Goal: Task Accomplishment & Management: Complete application form

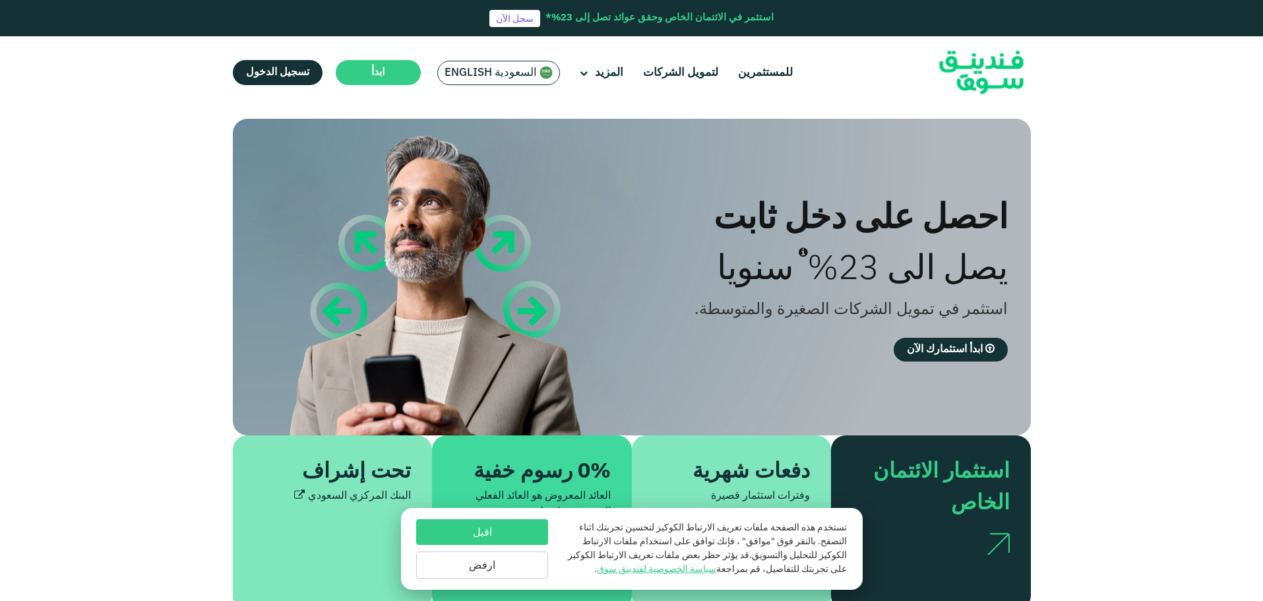
scroll to position [66, 0]
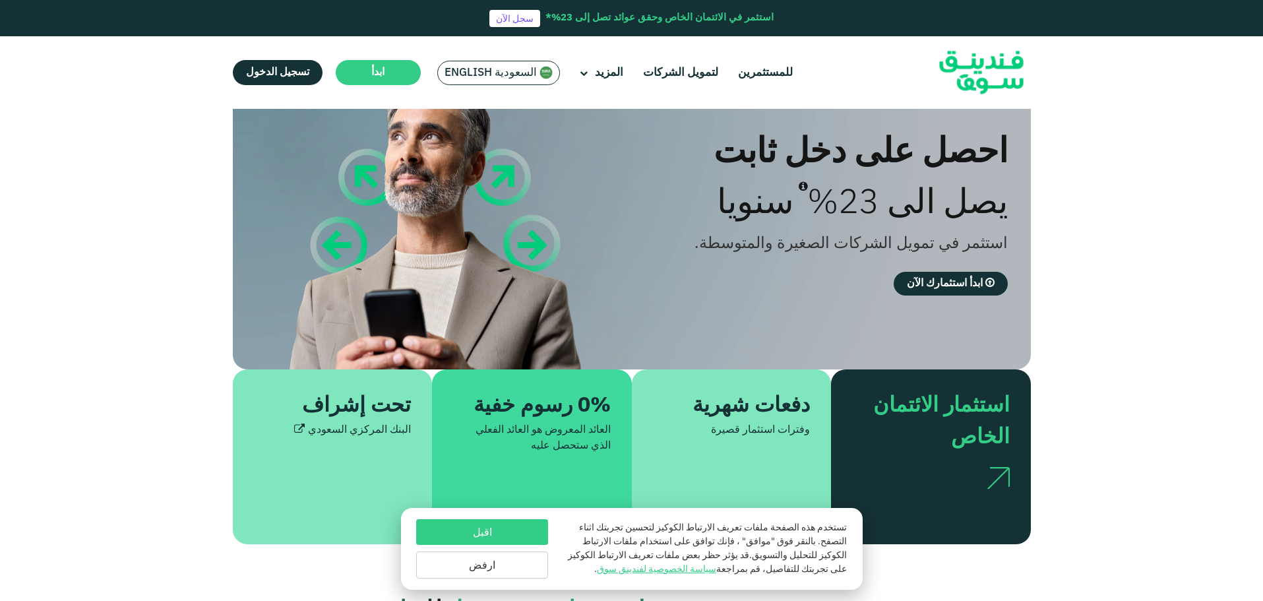
click at [486, 565] on button "ارفض" at bounding box center [482, 564] width 132 height 27
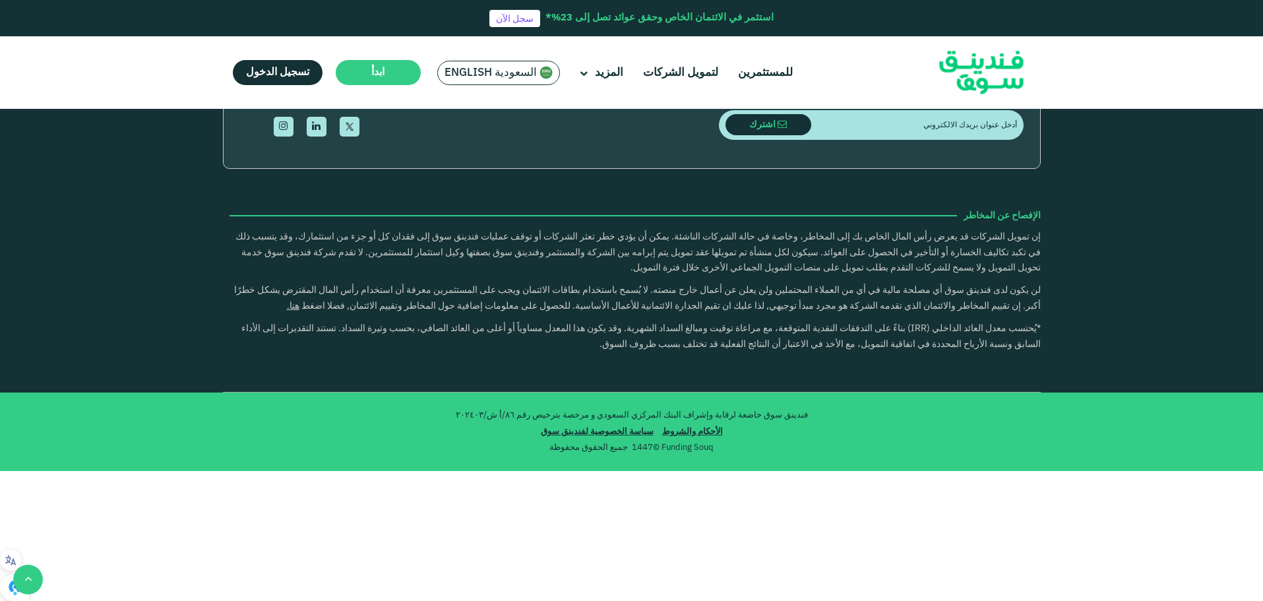
scroll to position [2573, 0]
type tc-range-slider "10000"
drag, startPoint x: 598, startPoint y: 234, endPoint x: 823, endPoint y: 222, distance: 225.9
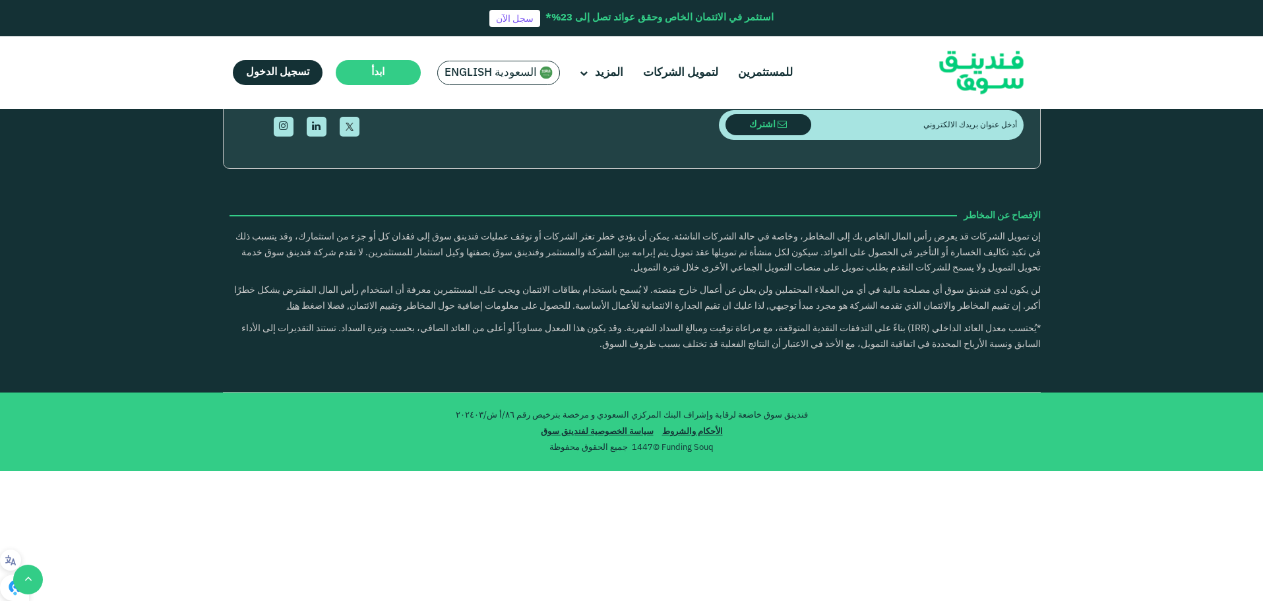
type tc-range-slider "1"
drag, startPoint x: 750, startPoint y: 229, endPoint x: 767, endPoint y: 230, distance: 16.5
type tc-range-slider "400000"
drag, startPoint x: 993, startPoint y: 232, endPoint x: 917, endPoint y: 231, distance: 75.9
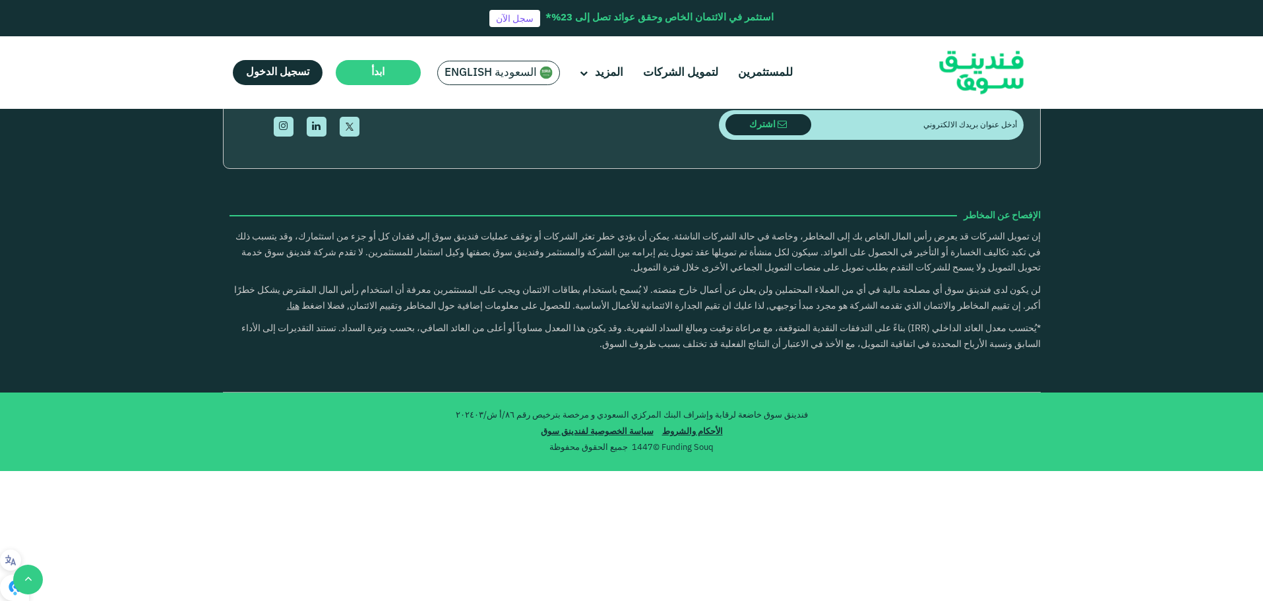
drag, startPoint x: 755, startPoint y: 228, endPoint x: 743, endPoint y: 228, distance: 11.9
type tc-range-slider "1"
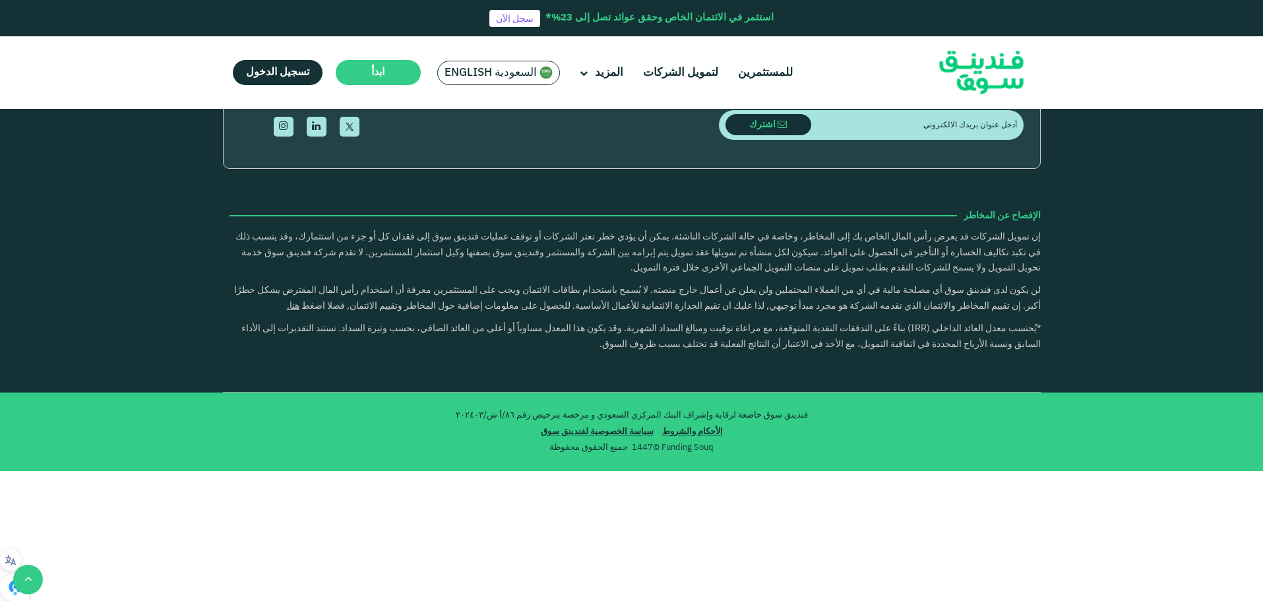
type tc-range-slider "400000"
radio input "true"
type tc-range-slider "10000"
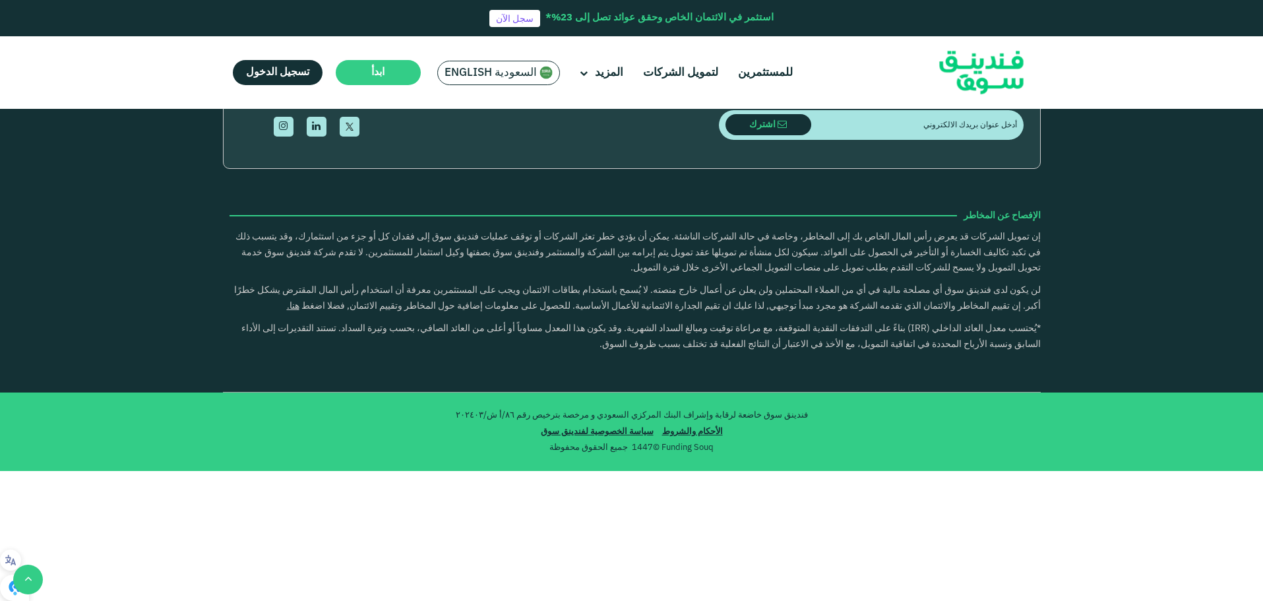
drag, startPoint x: 924, startPoint y: 234, endPoint x: 974, endPoint y: 229, distance: 51.0
type tc-range-slider "100000"
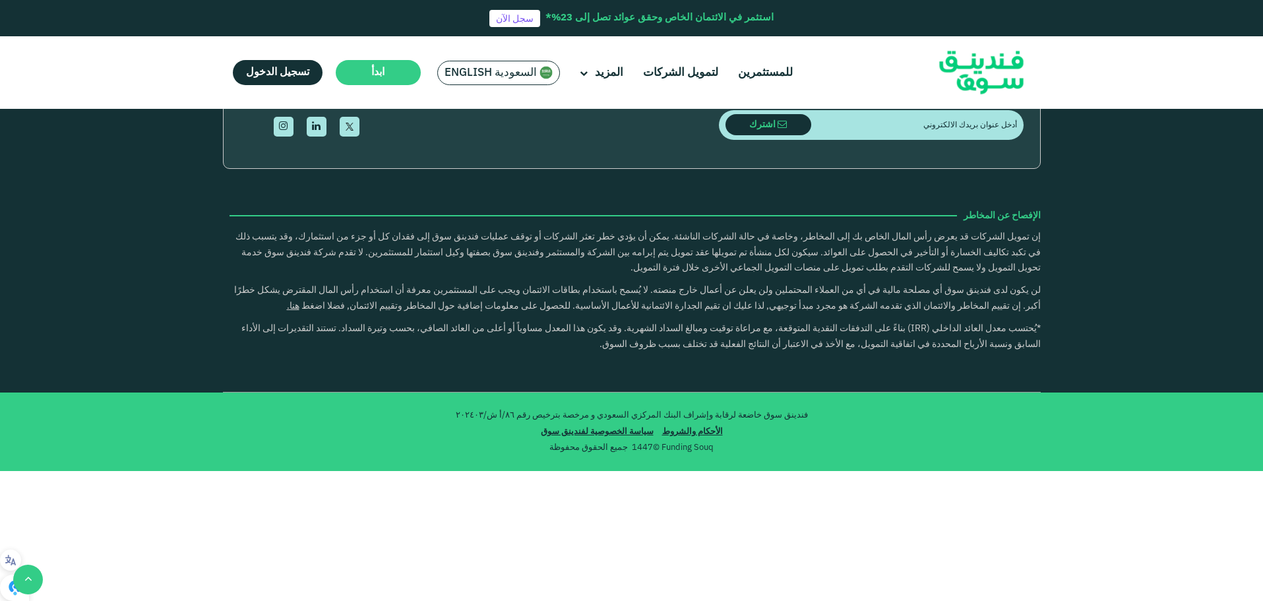
radio input "true"
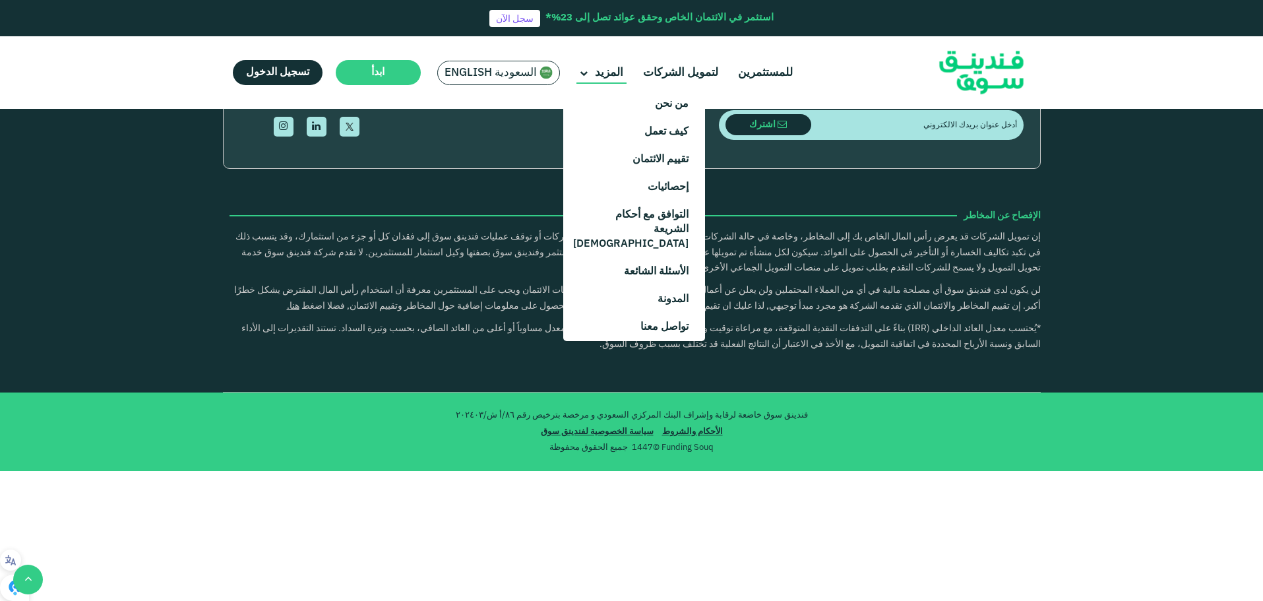
click at [604, 76] on span "المزيد" at bounding box center [609, 72] width 28 height 11
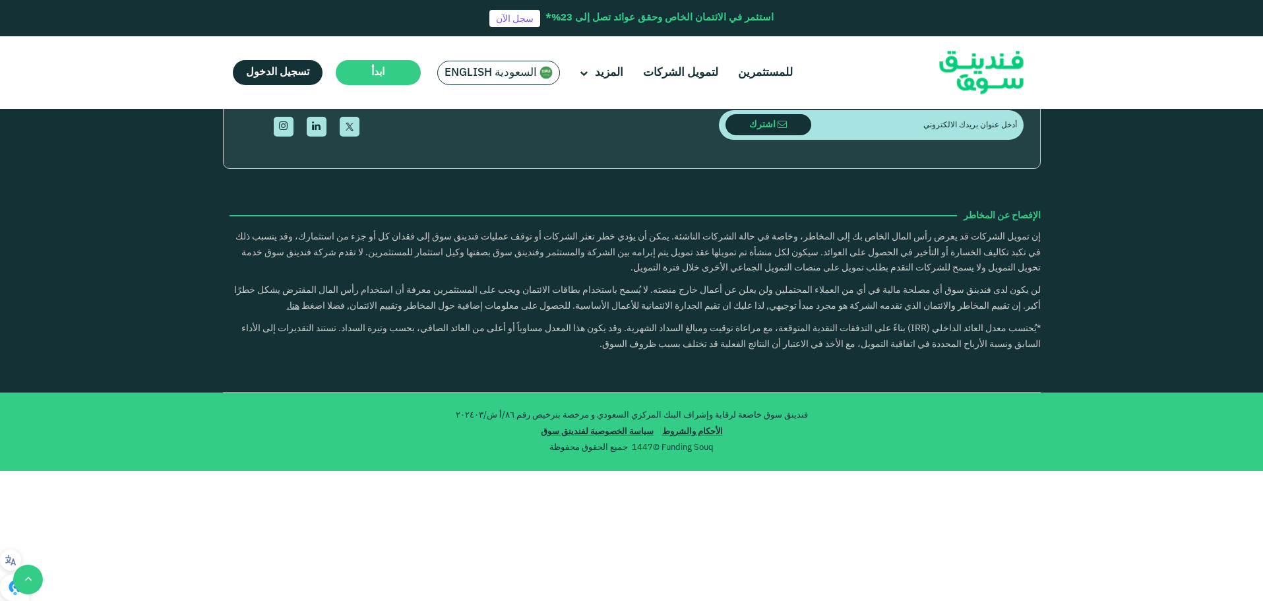
scroll to position [2968, 0]
